Goal: Information Seeking & Learning: Learn about a topic

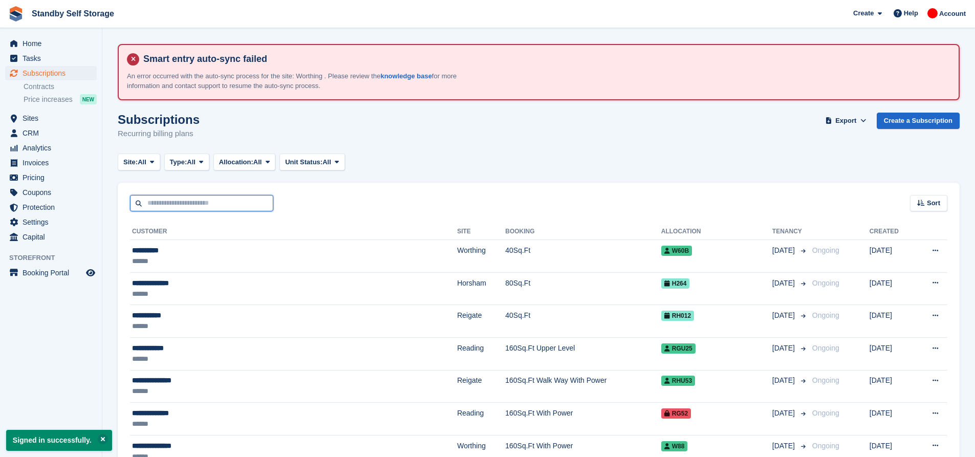
click at [170, 205] on input "text" at bounding box center [201, 203] width 143 height 17
type input "*****"
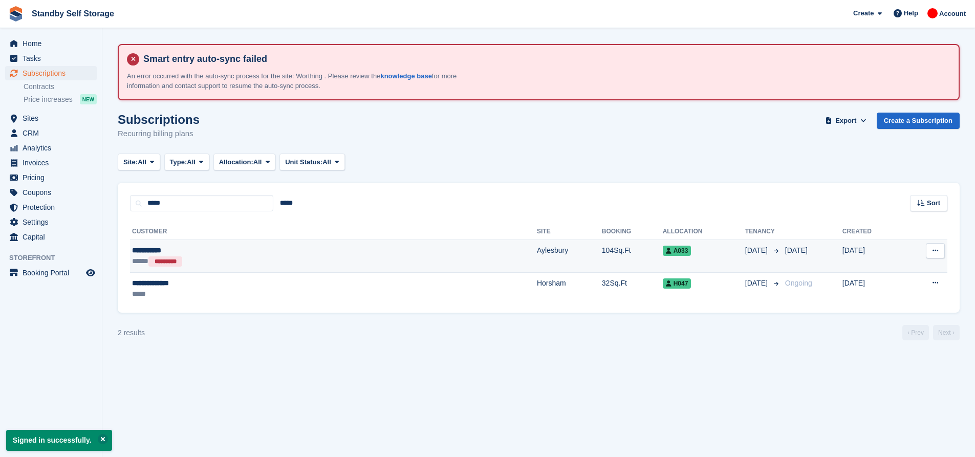
click at [537, 255] on td "Aylesbury" at bounding box center [569, 256] width 65 height 33
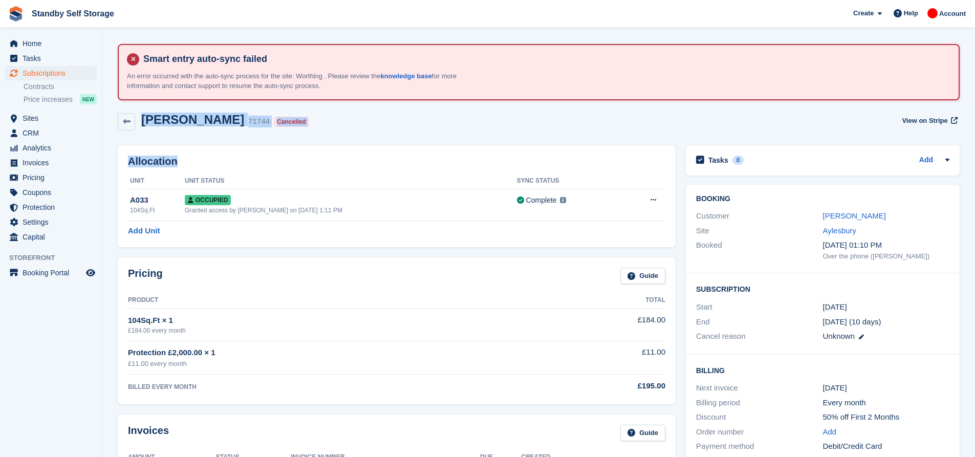
drag, startPoint x: 459, startPoint y: 143, endPoint x: 304, endPoint y: 156, distance: 156.1
click at [361, 152] on div "Allocation Unit Unit Status Sync Status A033 104Sq.Ft Occupied Granted access b…" at bounding box center [397, 196] width 558 height 102
click at [48, 70] on span "Subscriptions" at bounding box center [53, 73] width 61 height 14
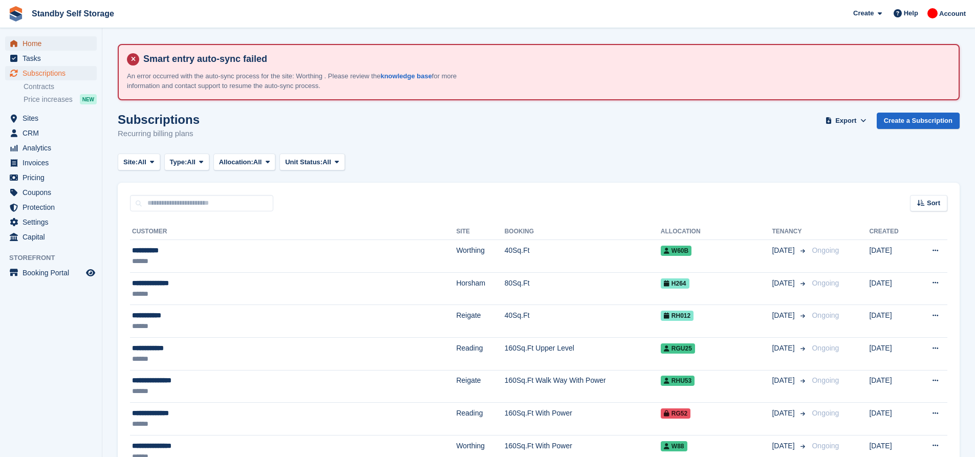
click at [39, 45] on span "Home" at bounding box center [53, 43] width 61 height 14
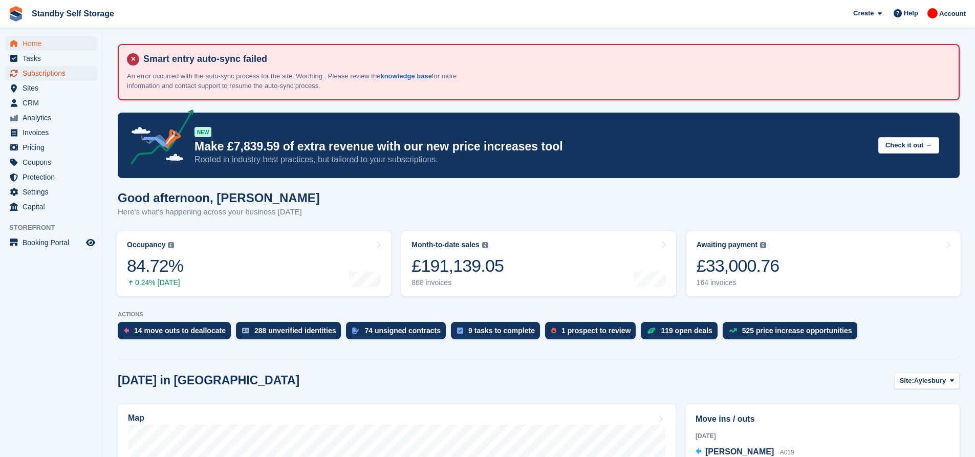
drag, startPoint x: 39, startPoint y: 74, endPoint x: 49, endPoint y: 74, distance: 9.2
click at [39, 74] on span "Subscriptions" at bounding box center [53, 73] width 61 height 14
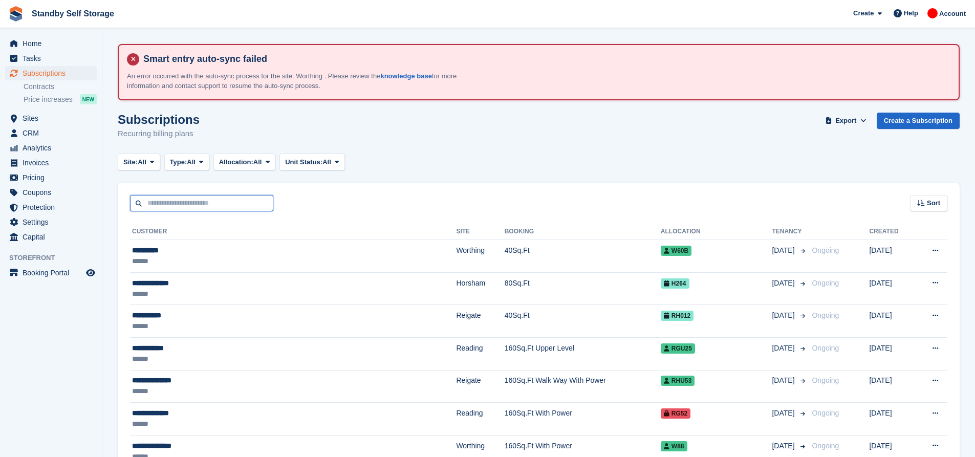
click at [234, 205] on input "text" at bounding box center [201, 203] width 143 height 17
type input "*****"
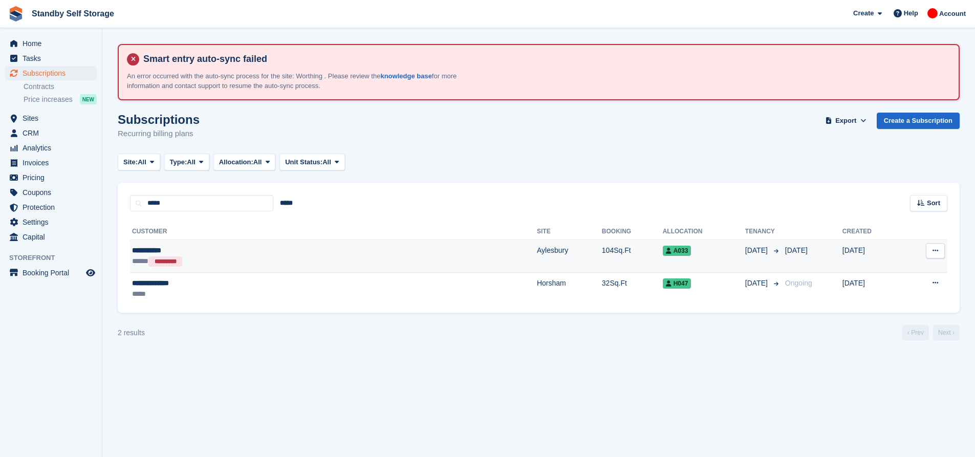
click at [537, 243] on td "Aylesbury" at bounding box center [569, 256] width 65 height 33
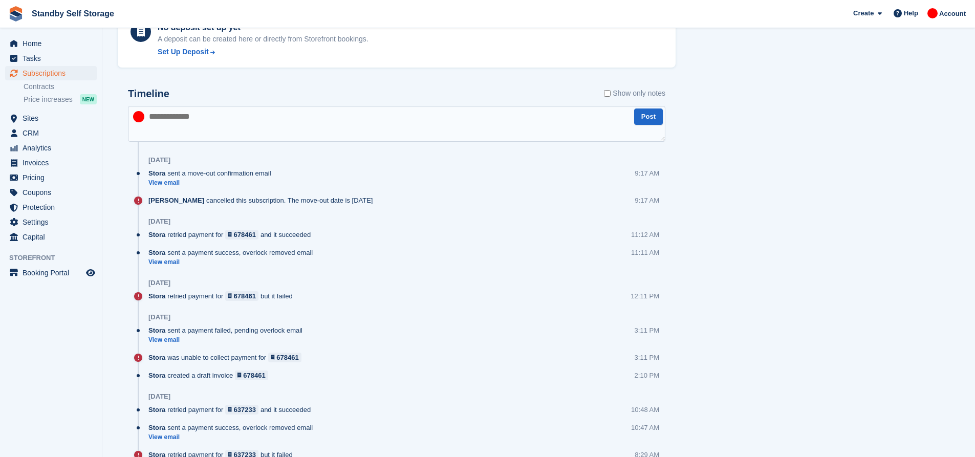
scroll to position [563, 0]
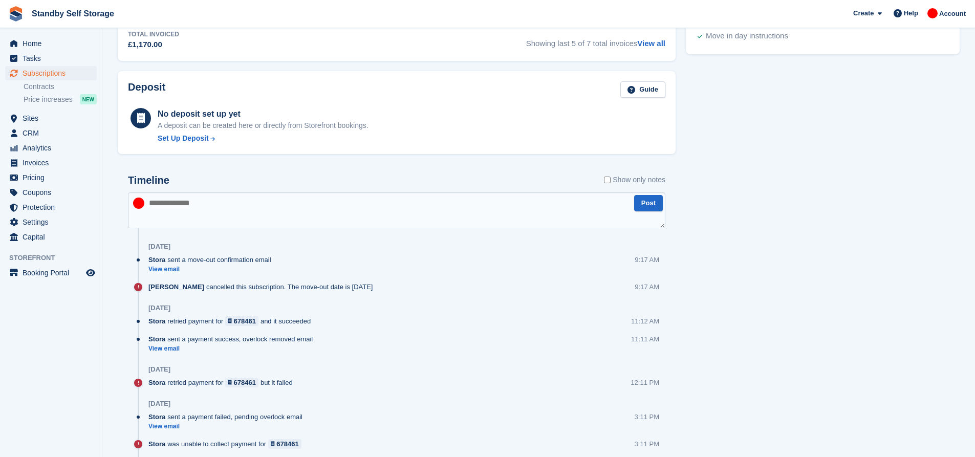
click at [282, 211] on textarea at bounding box center [397, 210] width 538 height 36
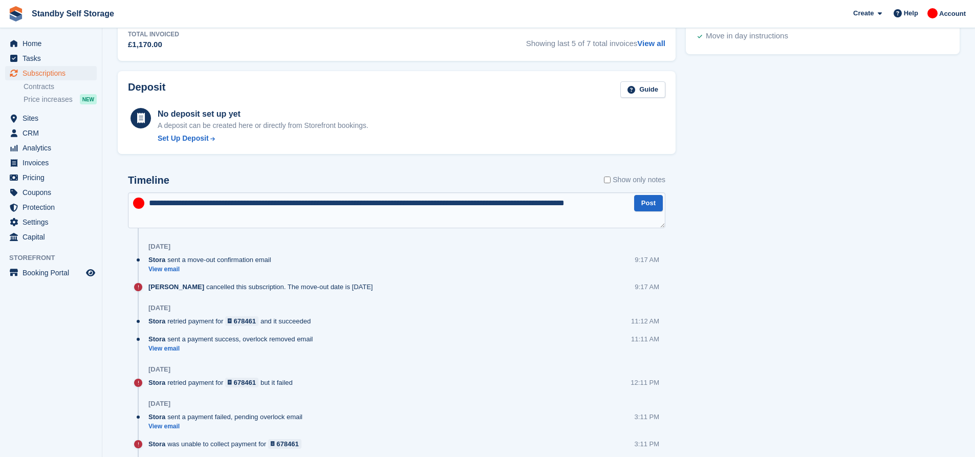
type textarea "**********"
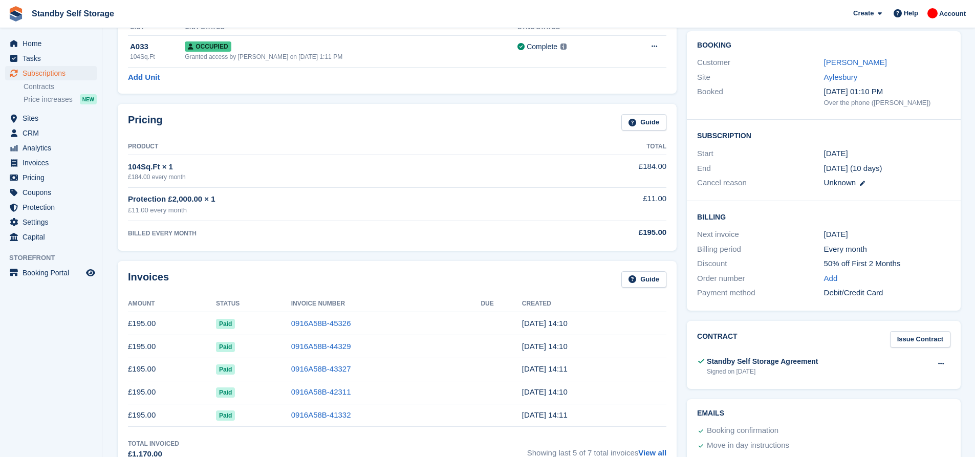
scroll to position [0, 0]
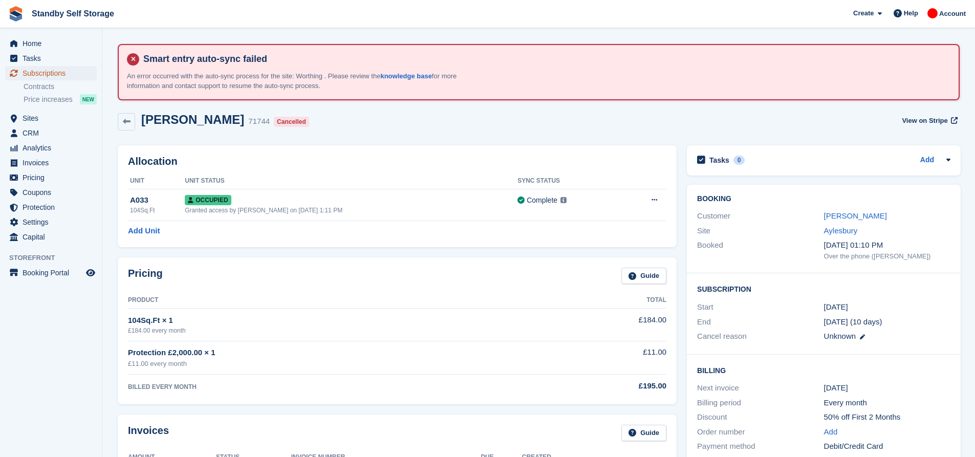
click at [40, 73] on span "Subscriptions" at bounding box center [53, 73] width 61 height 14
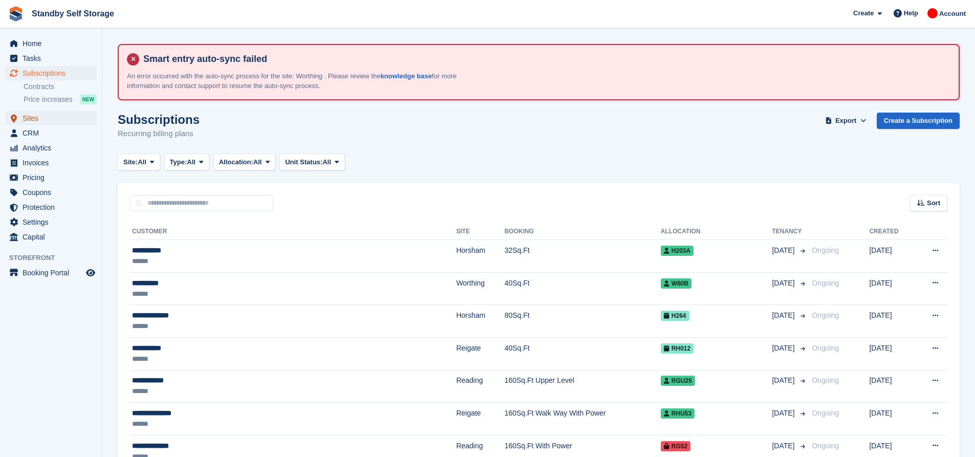
click at [55, 115] on span "Sites" at bounding box center [53, 118] width 61 height 14
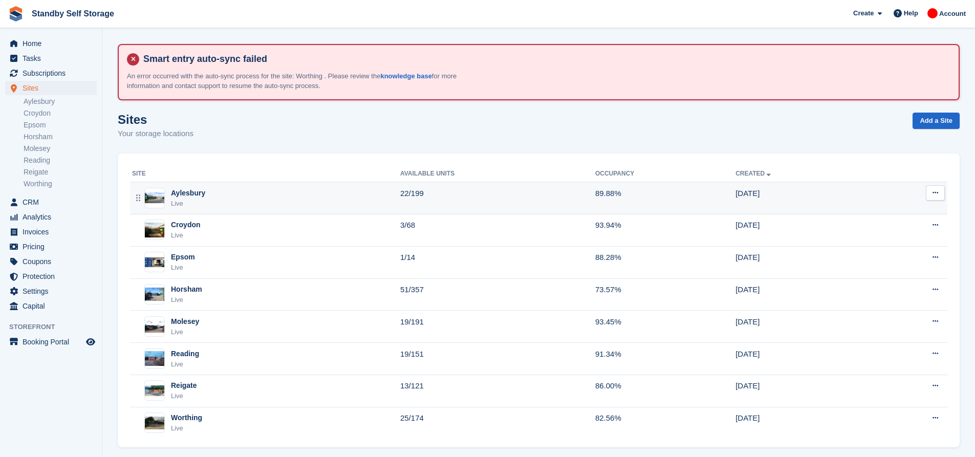
click at [276, 199] on div "Aylesbury Live" at bounding box center [266, 198] width 268 height 21
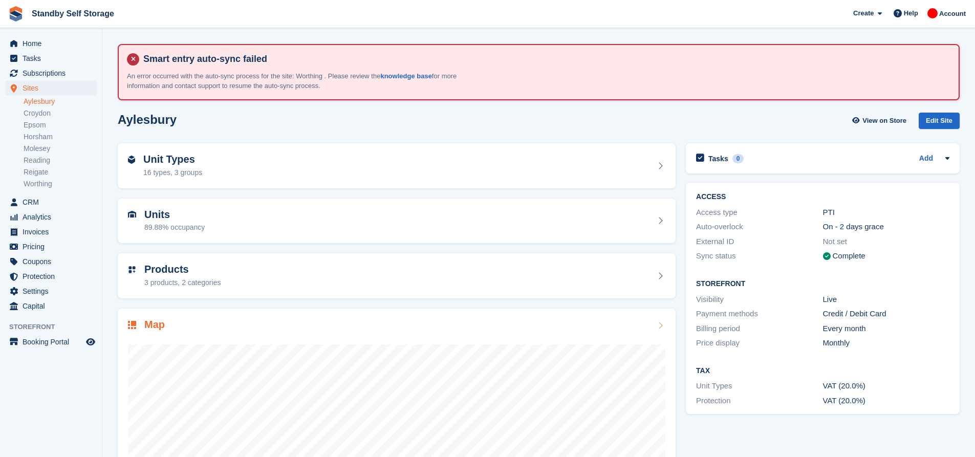
scroll to position [103, 0]
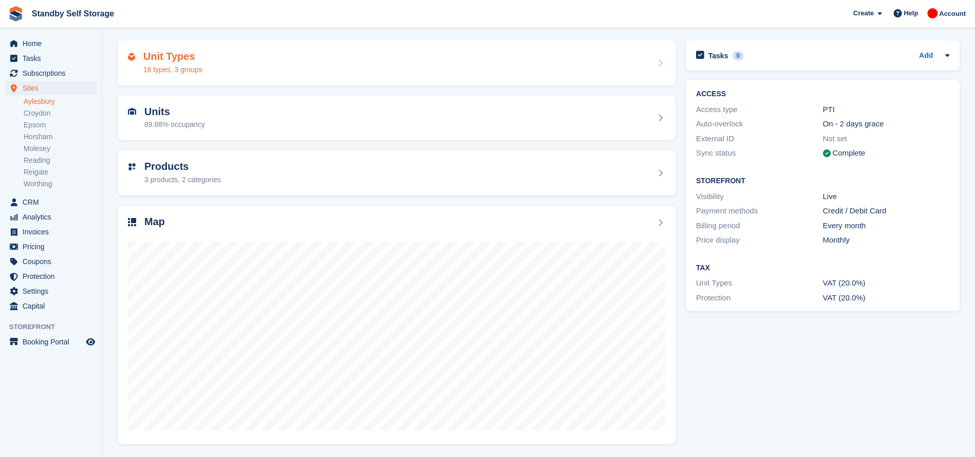
click at [288, 63] on div "Unit Types 16 types, 3 groups" at bounding box center [397, 63] width 538 height 25
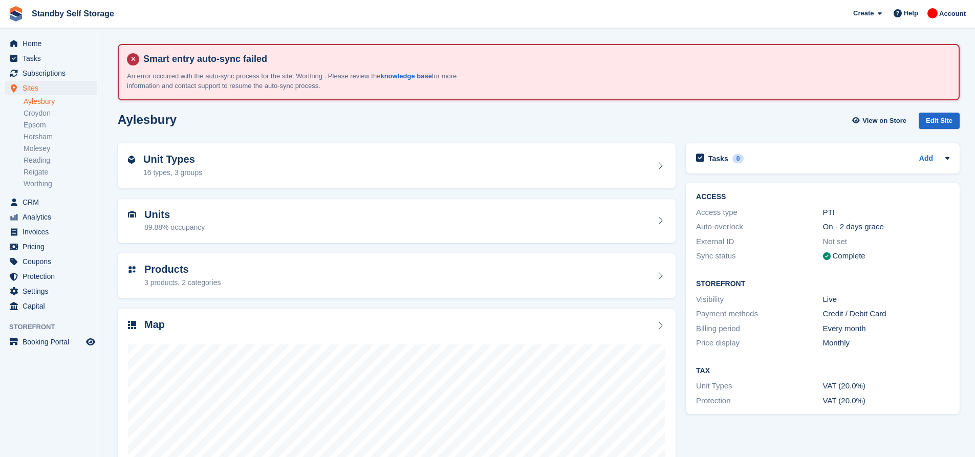
scroll to position [103, 0]
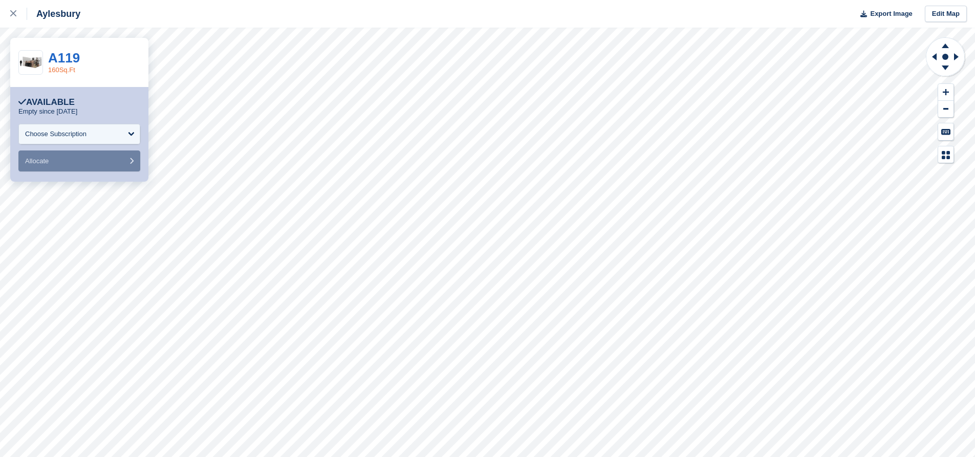
click at [66, 67] on link "160Sq.Ft" at bounding box center [61, 70] width 27 height 8
click at [16, 17] on div at bounding box center [18, 14] width 17 height 12
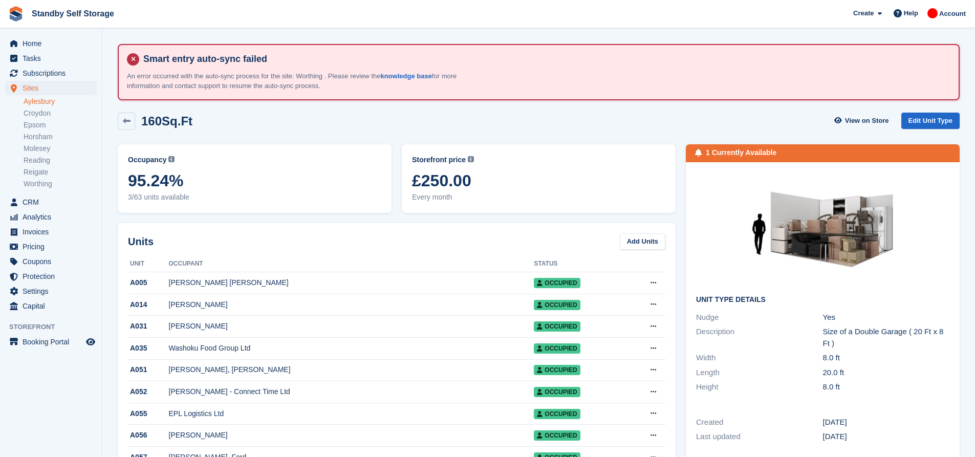
drag, startPoint x: 480, startPoint y: 181, endPoint x: 386, endPoint y: 181, distance: 93.2
click at [386, 181] on div "Occupancy Current percentage of all currently allocated units of this unit type…" at bounding box center [397, 178] width 568 height 79
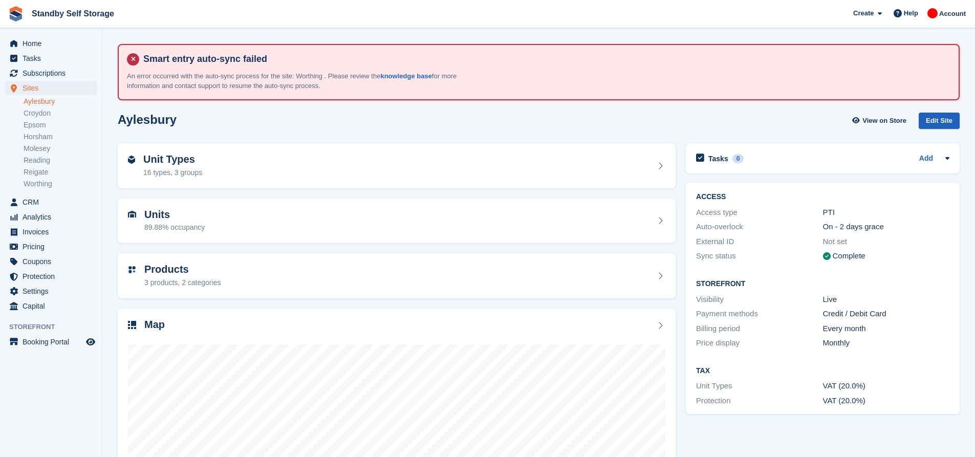
click at [931, 121] on div "Edit Site" at bounding box center [939, 121] width 41 height 17
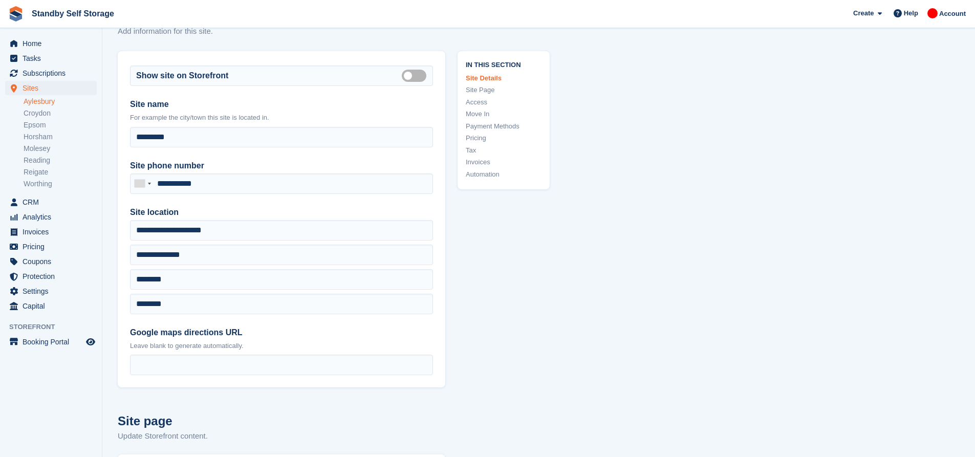
scroll to position [154, 0]
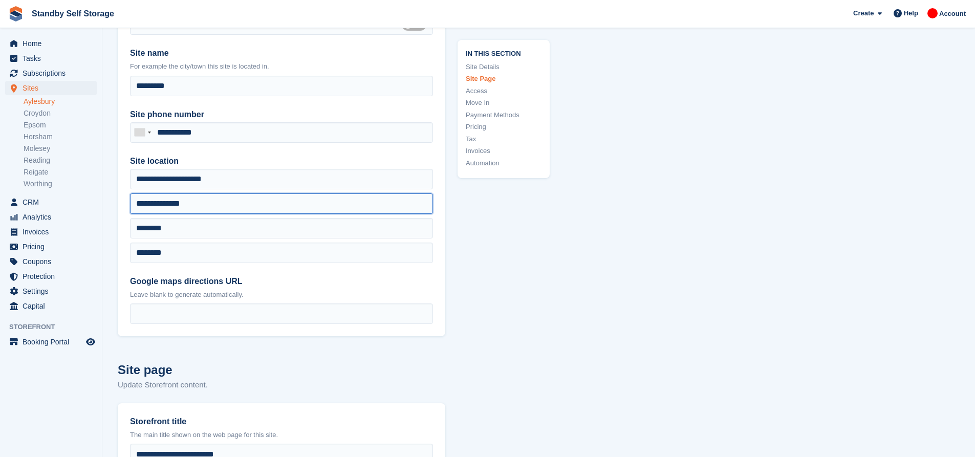
click at [255, 208] on input "**********" at bounding box center [281, 204] width 303 height 20
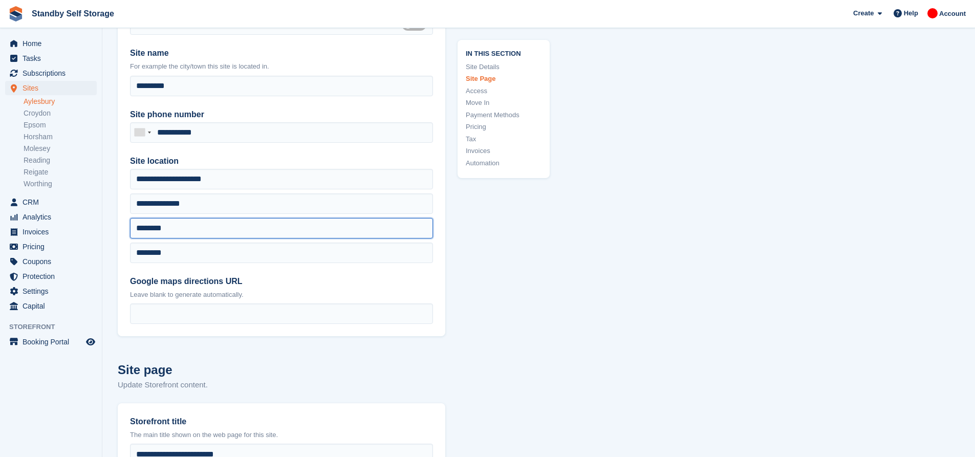
click at [235, 234] on input "*******" at bounding box center [281, 228] width 303 height 20
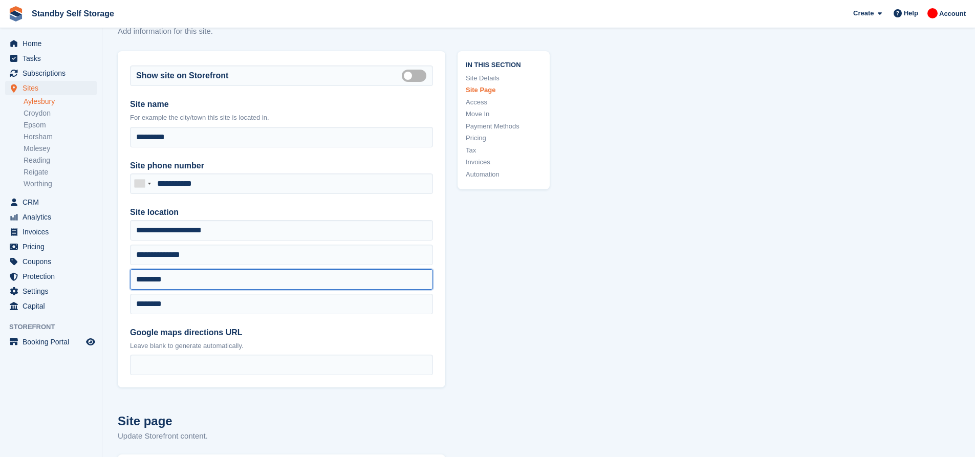
scroll to position [51, 0]
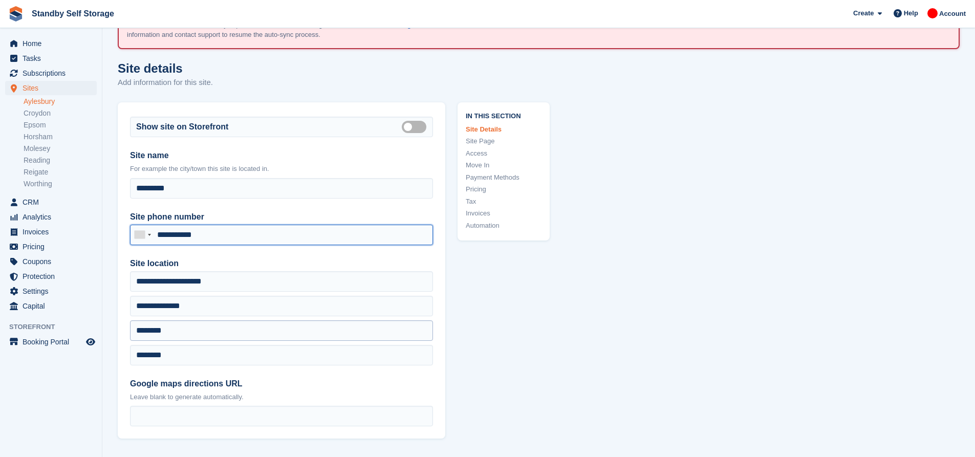
click at [235, 234] on input "**********" at bounding box center [281, 235] width 303 height 20
click at [37, 50] on span "Home" at bounding box center [53, 43] width 61 height 14
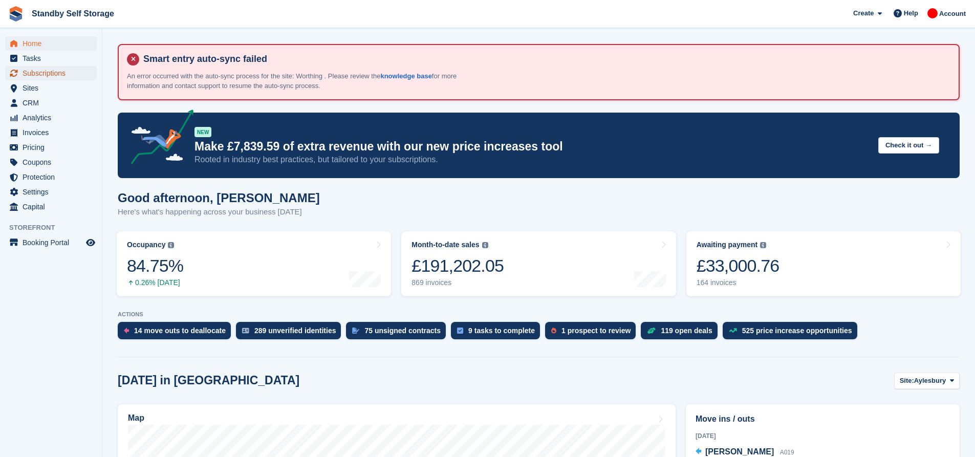
click at [57, 68] on span "Subscriptions" at bounding box center [53, 73] width 61 height 14
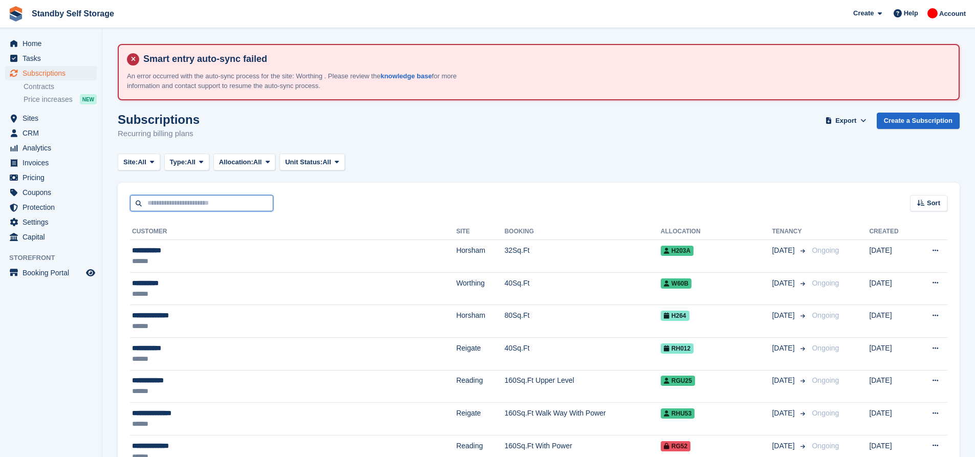
click at [206, 205] on input "text" at bounding box center [201, 203] width 143 height 17
type input "*****"
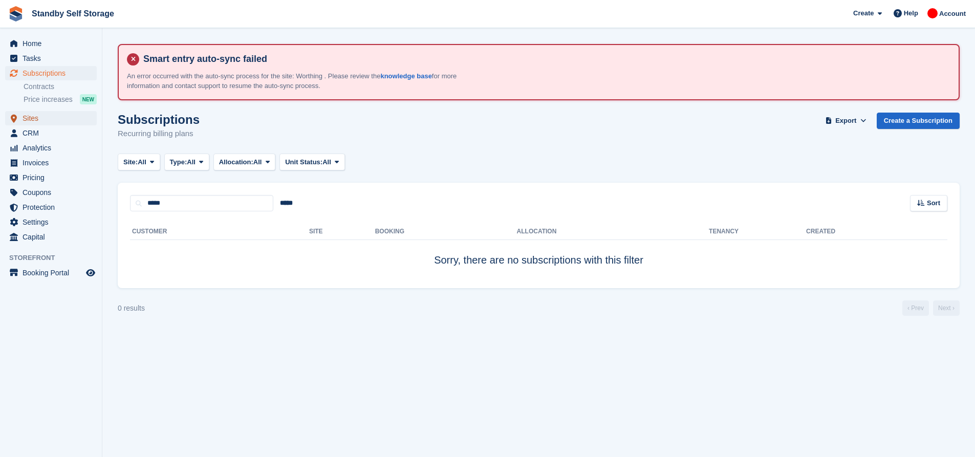
click at [35, 116] on span "Sites" at bounding box center [53, 118] width 61 height 14
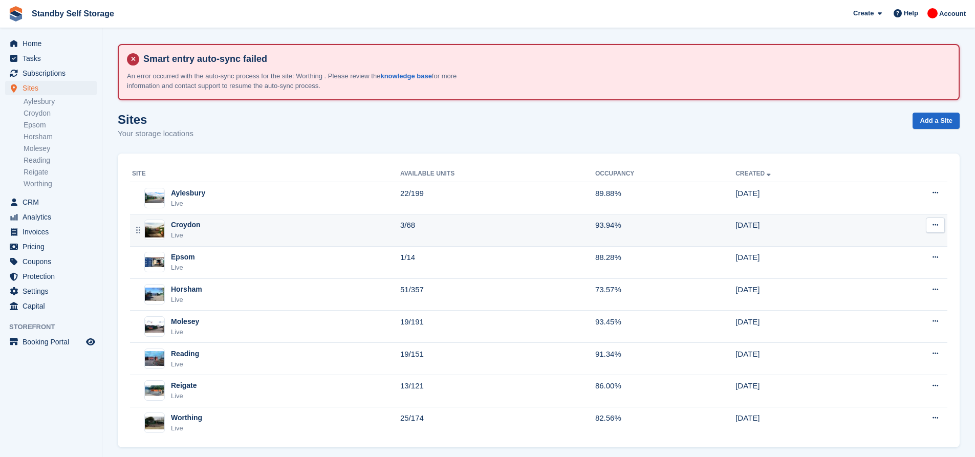
click at [225, 240] on div "Croydon Live" at bounding box center [266, 230] width 268 height 21
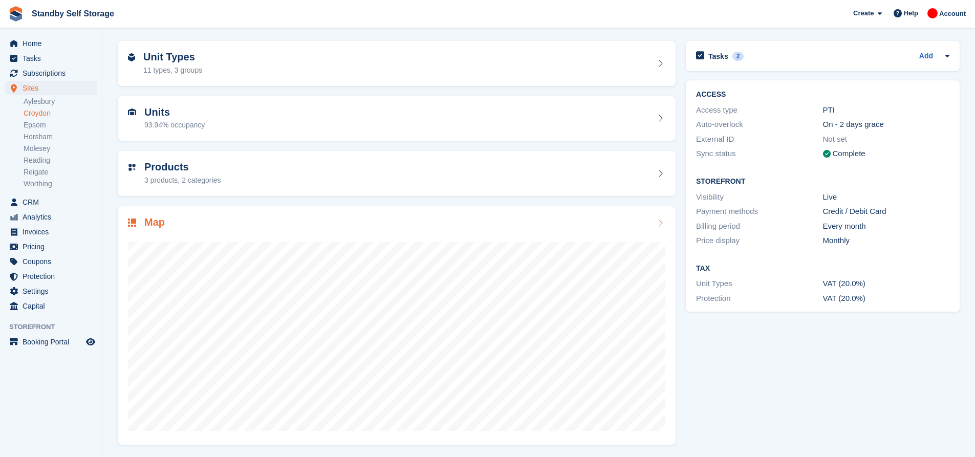
scroll to position [103, 0]
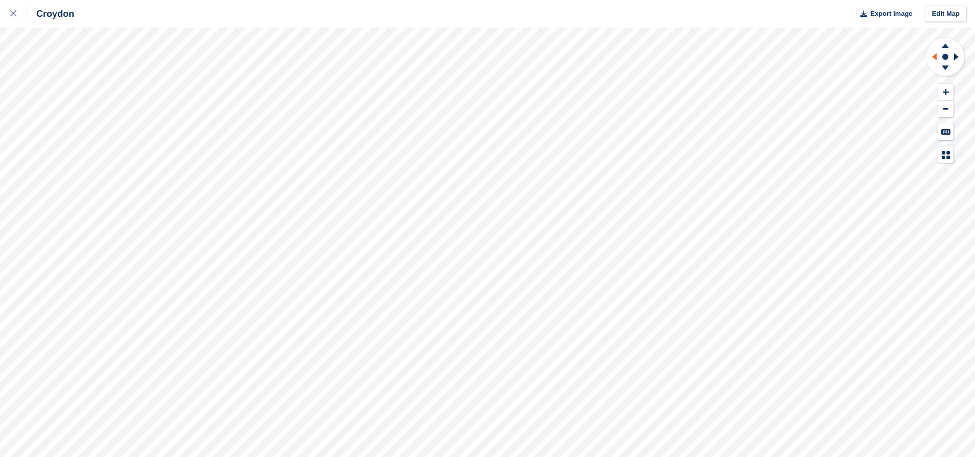
click at [936, 57] on icon at bounding box center [934, 56] width 5 height 7
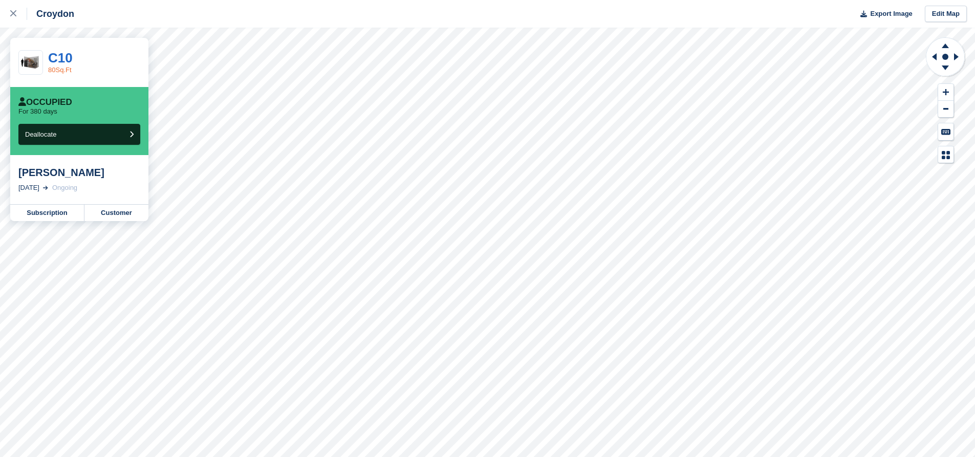
click at [55, 68] on link "80Sq.Ft" at bounding box center [60, 70] width 24 height 8
click at [63, 71] on link "104Sq.Ft" at bounding box center [61, 70] width 27 height 8
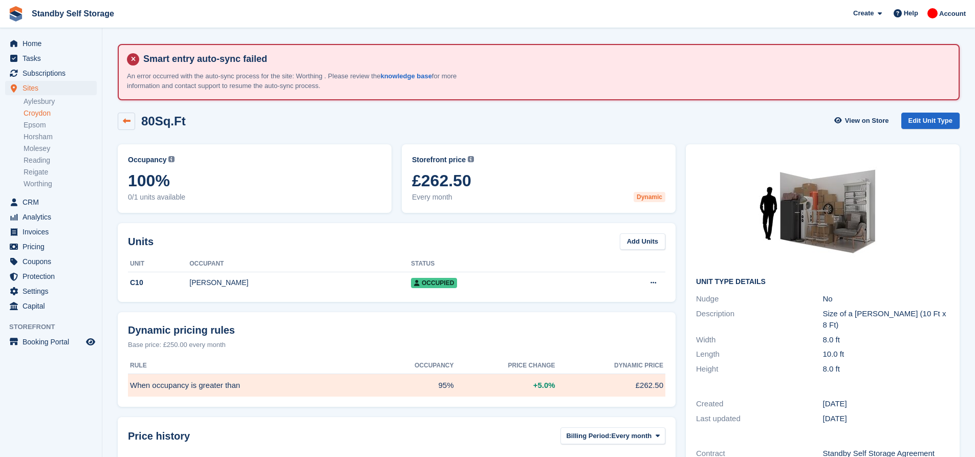
click at [131, 127] on link at bounding box center [126, 121] width 17 height 17
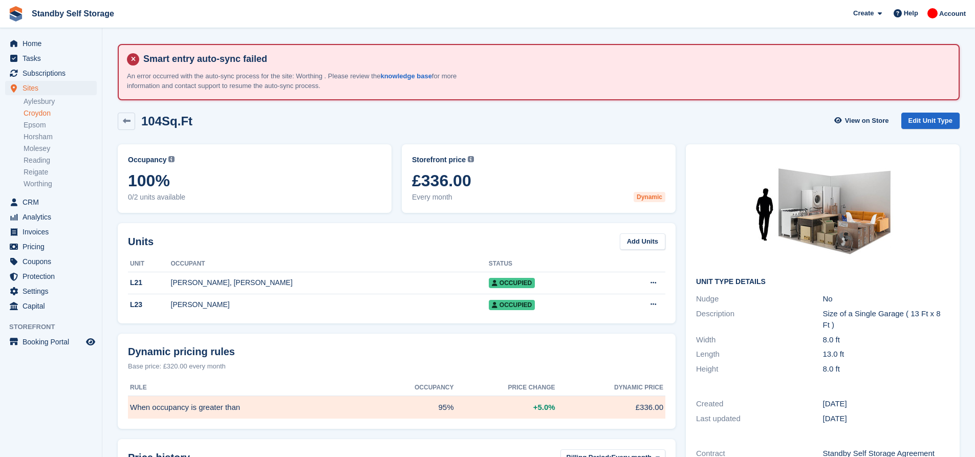
drag, startPoint x: 477, startPoint y: 183, endPoint x: 393, endPoint y: 179, distance: 84.1
click at [393, 179] on div "Occupancy Current percentage of all currently allocated units of this unit type…" at bounding box center [397, 178] width 568 height 79
click at [517, 183] on span "£336.00" at bounding box center [538, 180] width 253 height 18
drag, startPoint x: 473, startPoint y: 182, endPoint x: 412, endPoint y: 184, distance: 61.4
click at [412, 184] on div "Storefront price The price any visitor to your Storefront will be asked to pay.…" at bounding box center [539, 178] width 274 height 69
